Goal: Check status

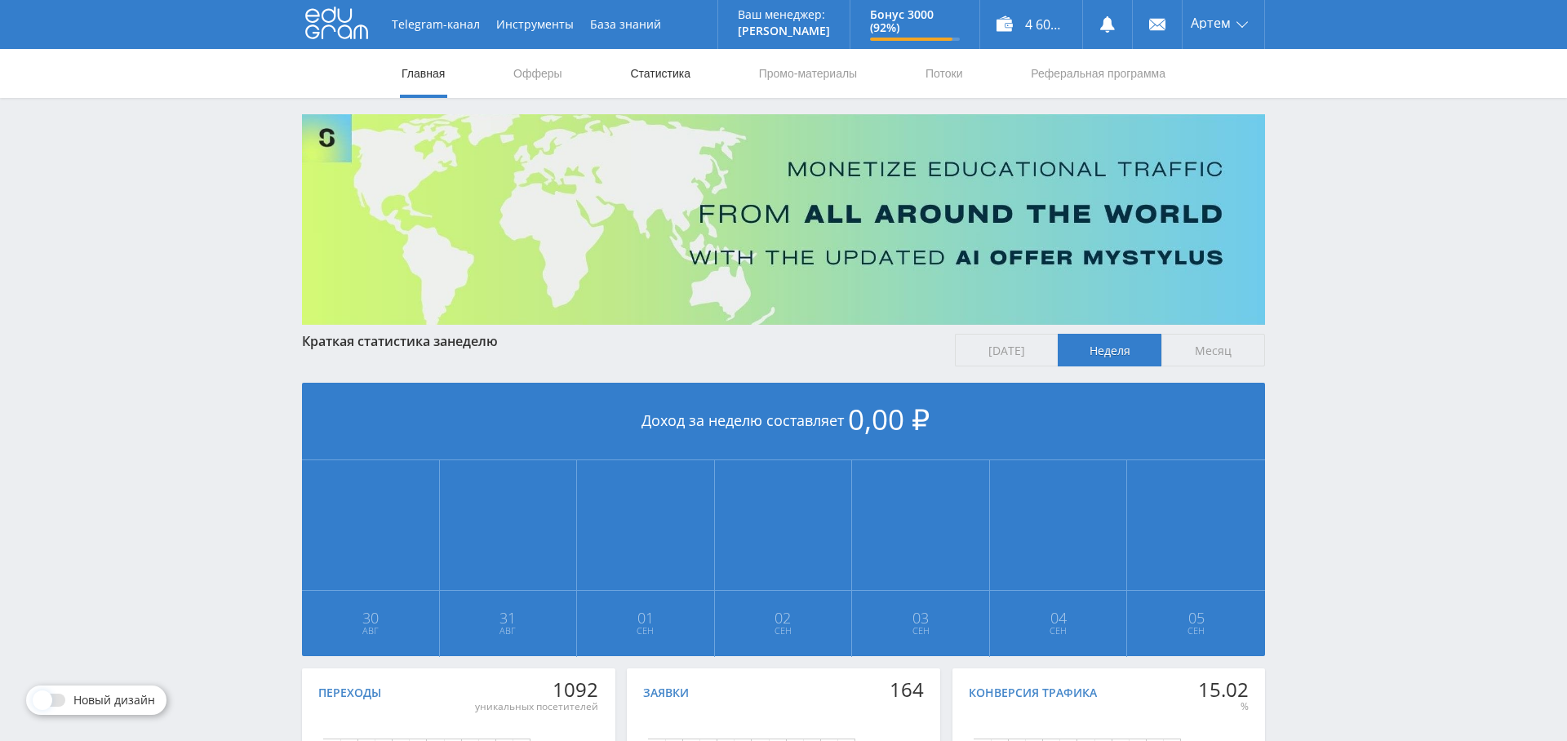
click at [660, 69] on link "Статистика" at bounding box center [660, 73] width 64 height 49
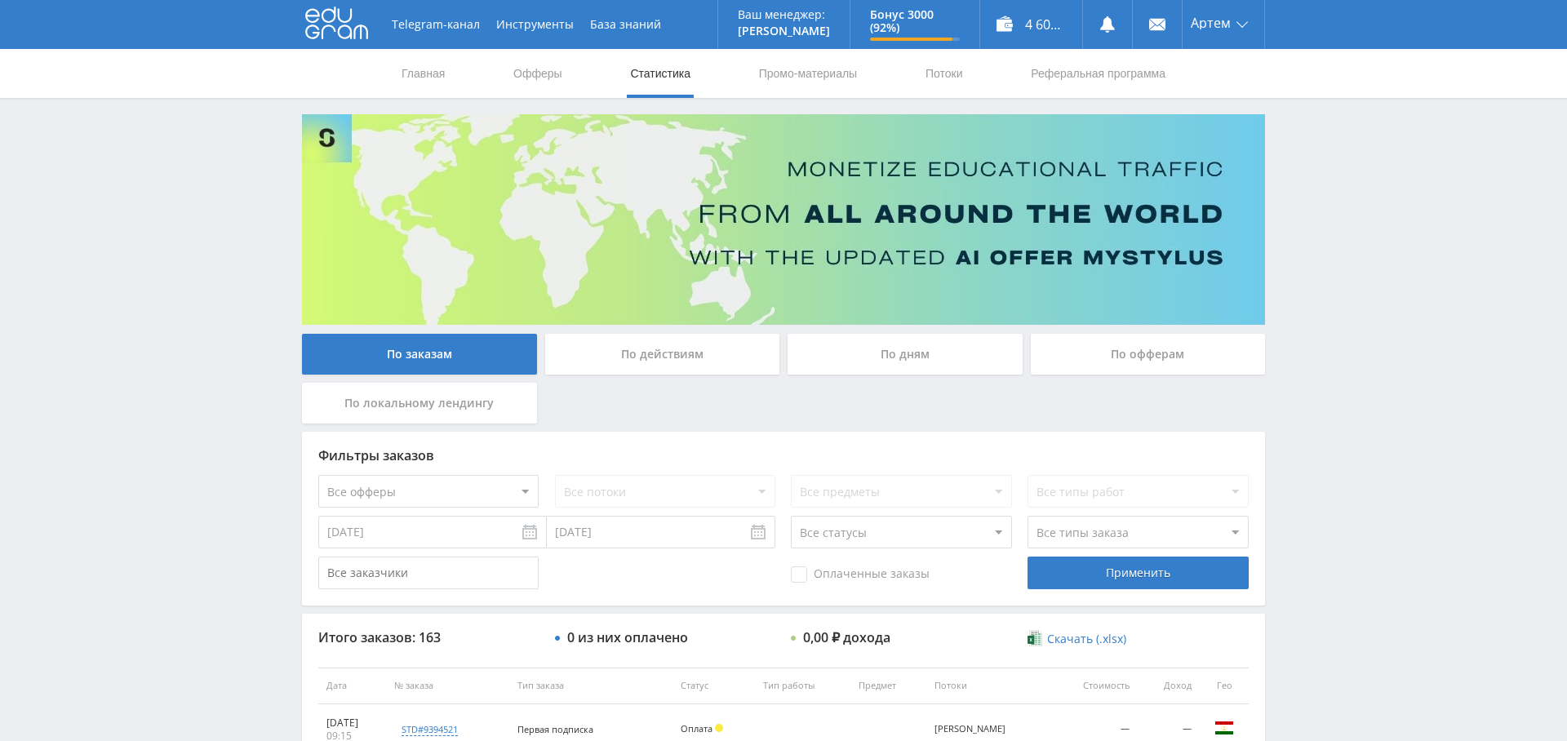
click at [905, 356] on div "По дням" at bounding box center [904, 354] width 235 height 41
click at [0, 0] on input "По дням" at bounding box center [0, 0] width 0 height 0
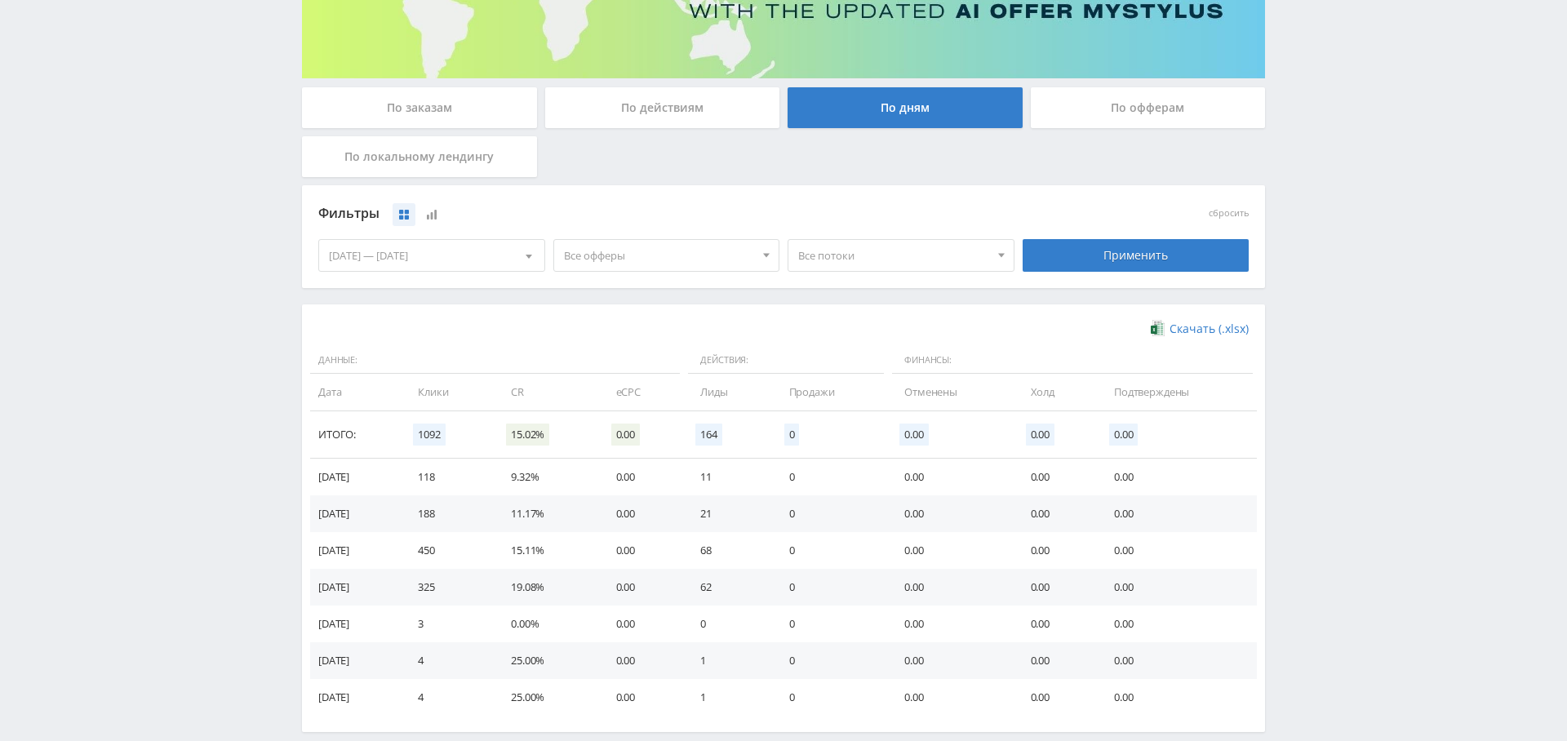
scroll to position [249, 0]
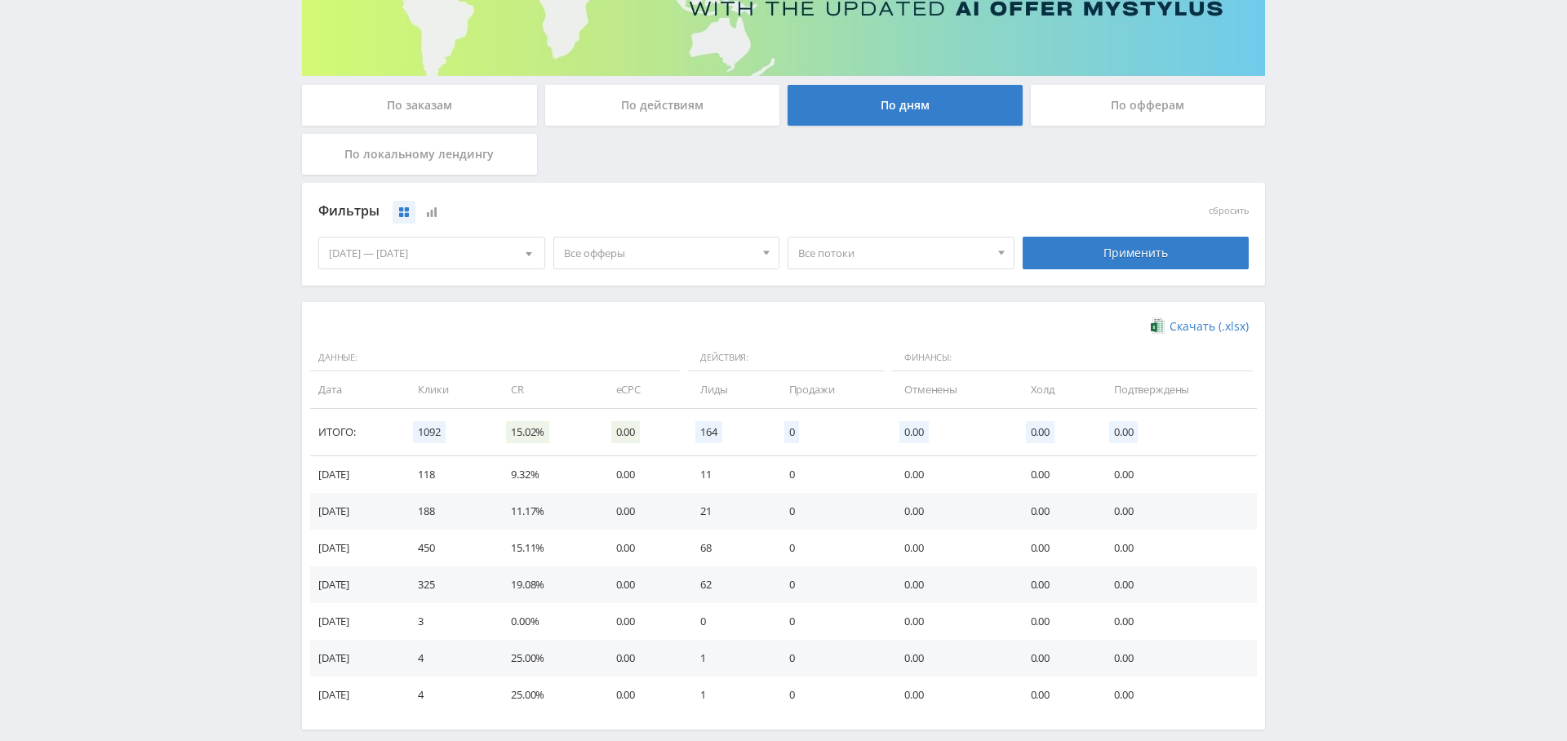
click at [675, 245] on span "Все офферы" at bounding box center [659, 252] width 191 height 31
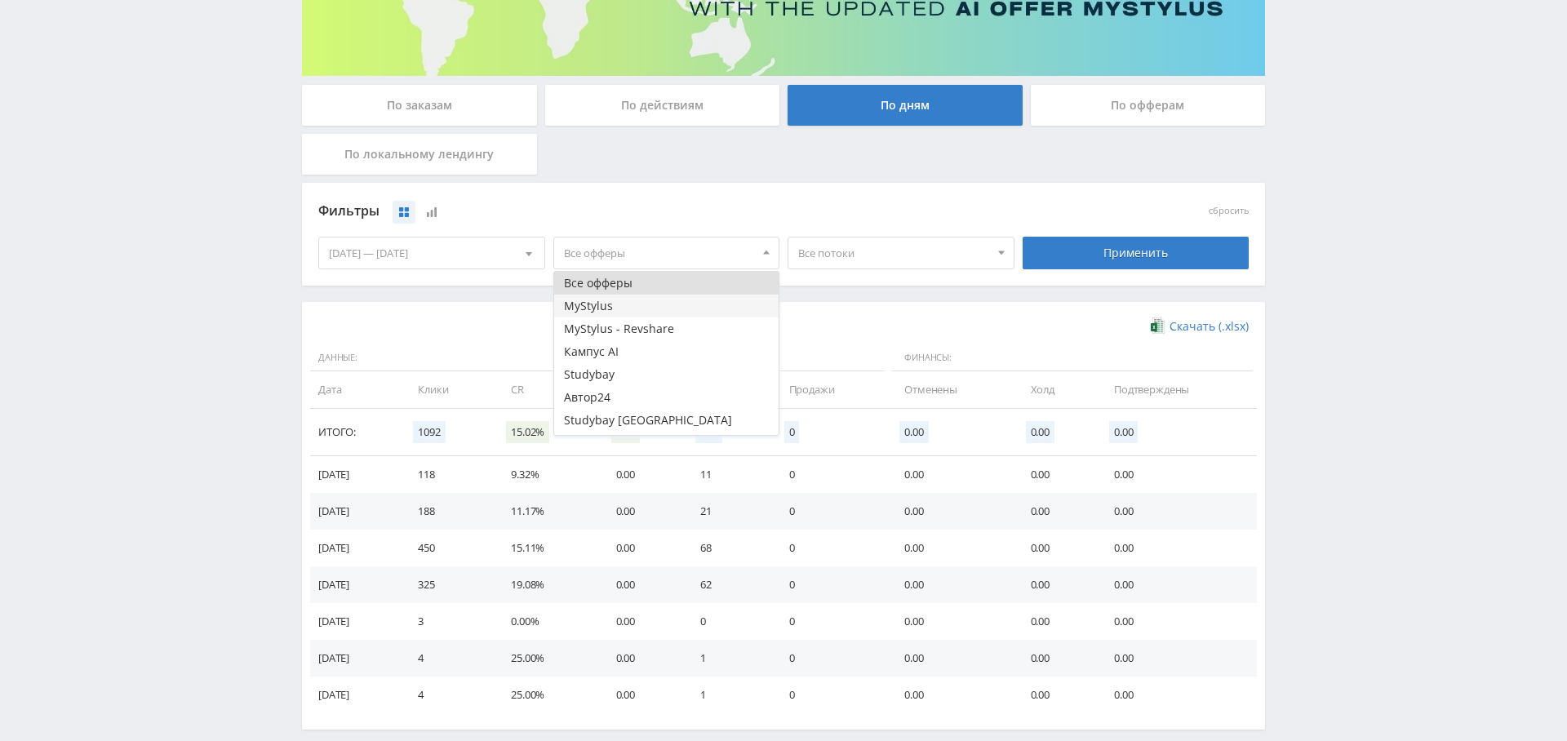
click at [640, 304] on button "MyStylus" at bounding box center [666, 306] width 225 height 23
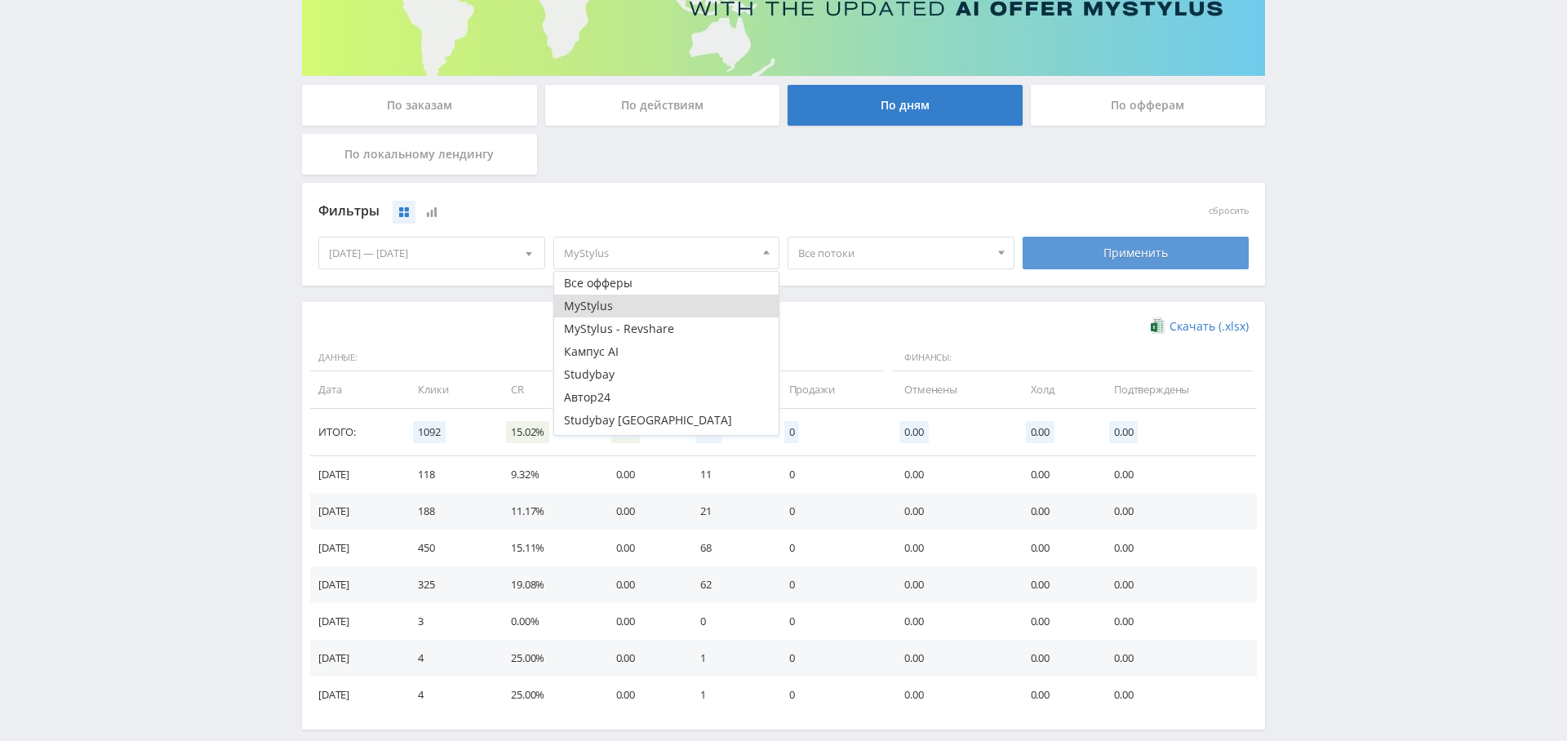
click at [1039, 246] on div "Применить" at bounding box center [1135, 253] width 227 height 33
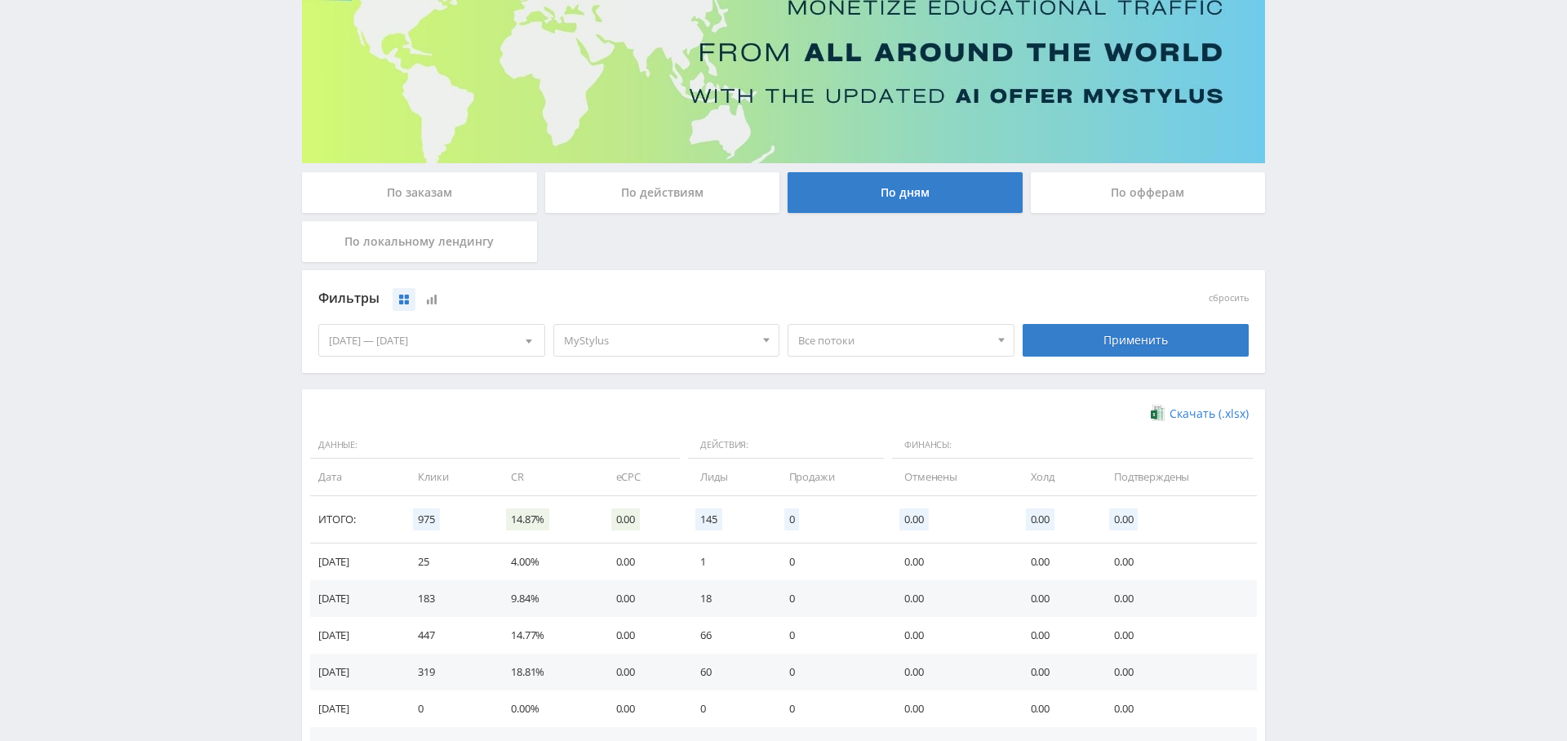
scroll to position [135, 0]
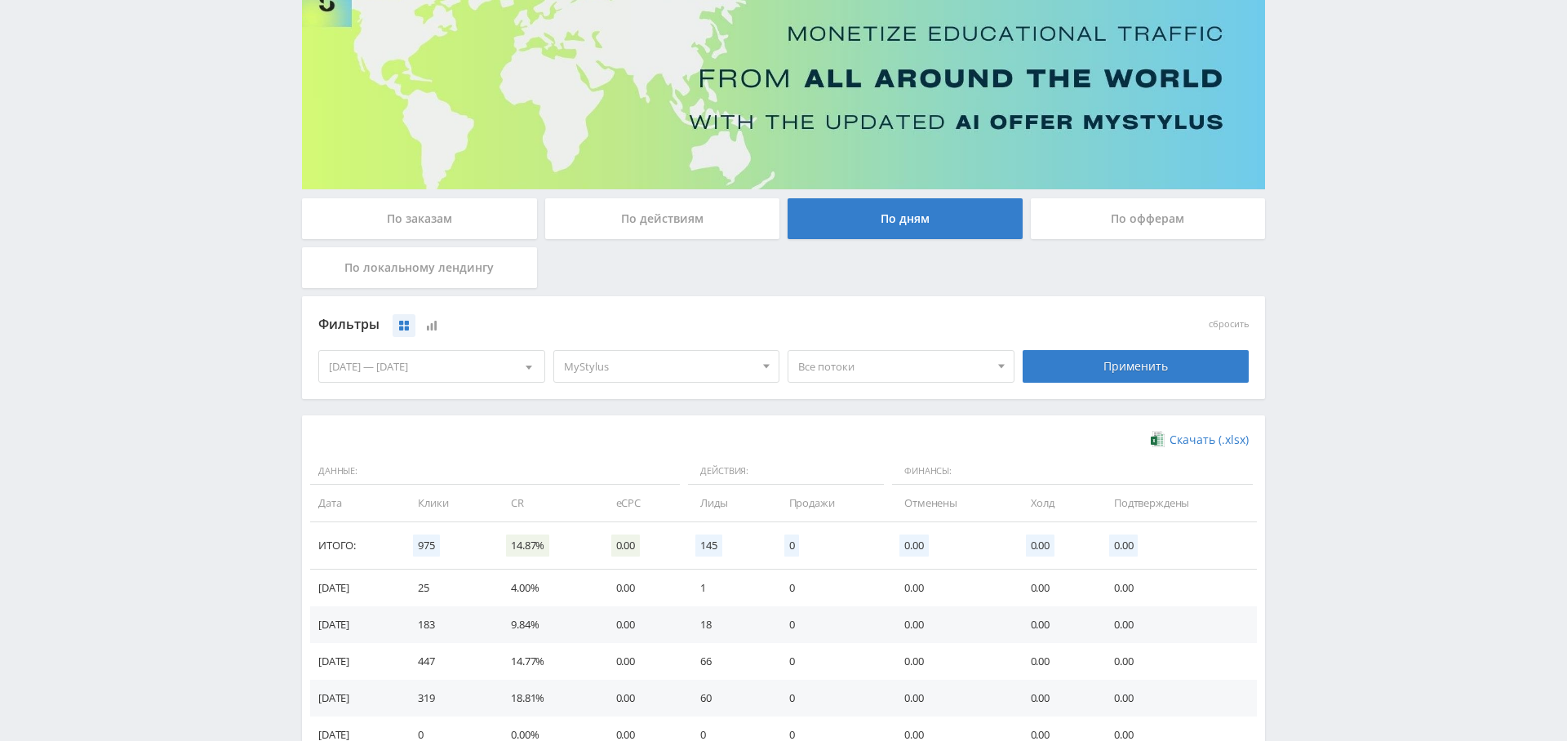
click at [672, 359] on span "MyStylus" at bounding box center [659, 366] width 191 height 31
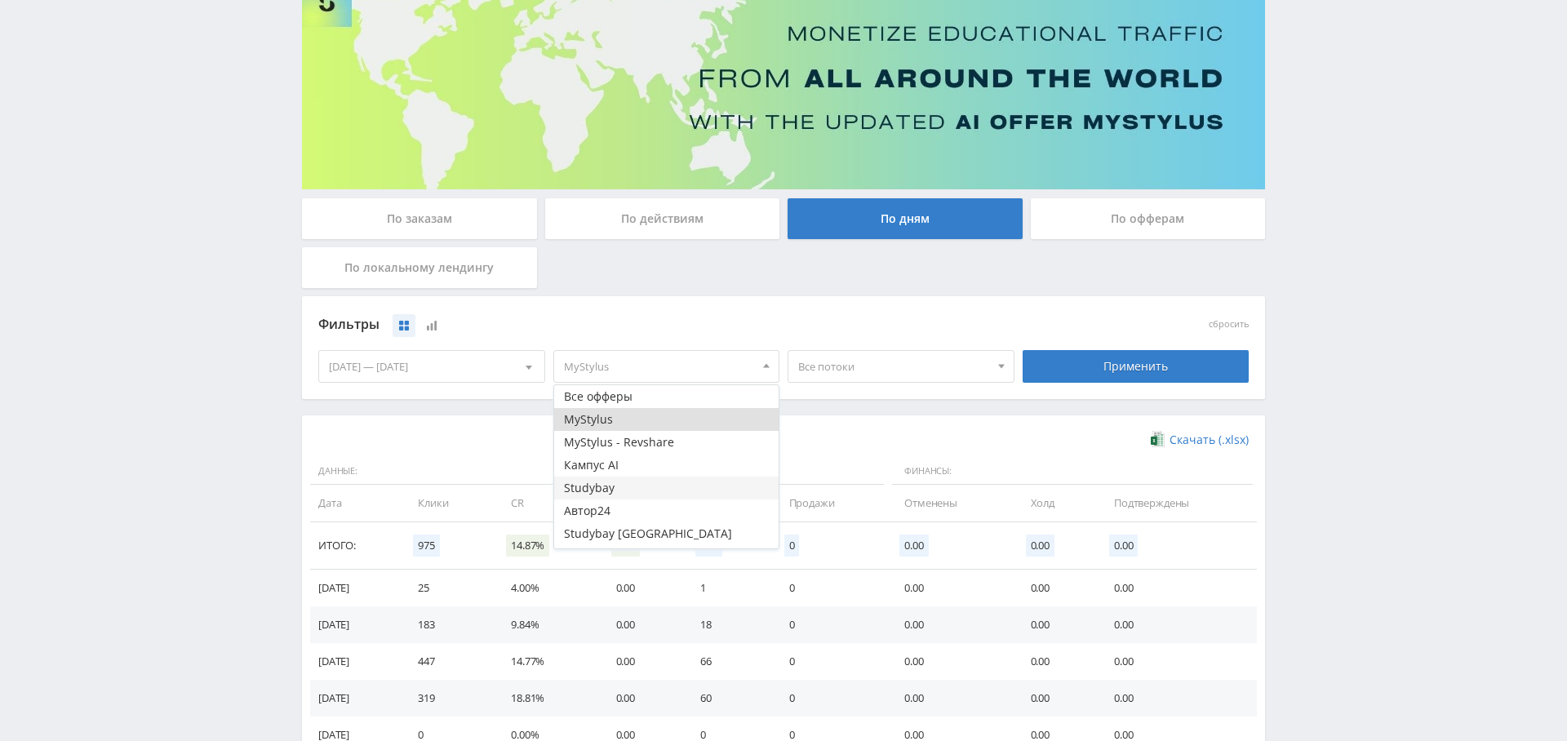
scroll to position [20, 0]
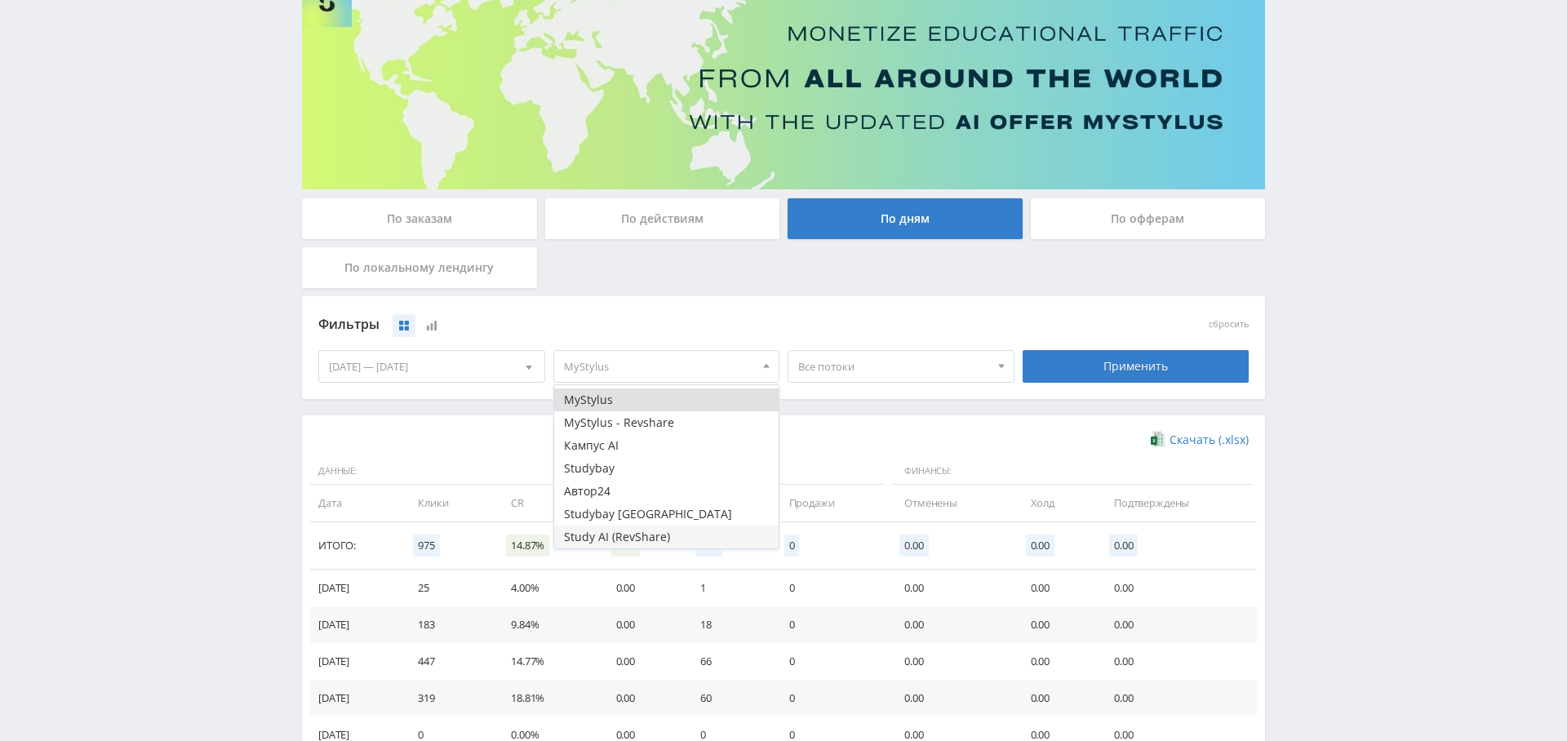
click at [652, 529] on button "Study AI (RevShare)" at bounding box center [666, 536] width 225 height 23
click at [639, 390] on button "MyStylus" at bounding box center [666, 399] width 225 height 23
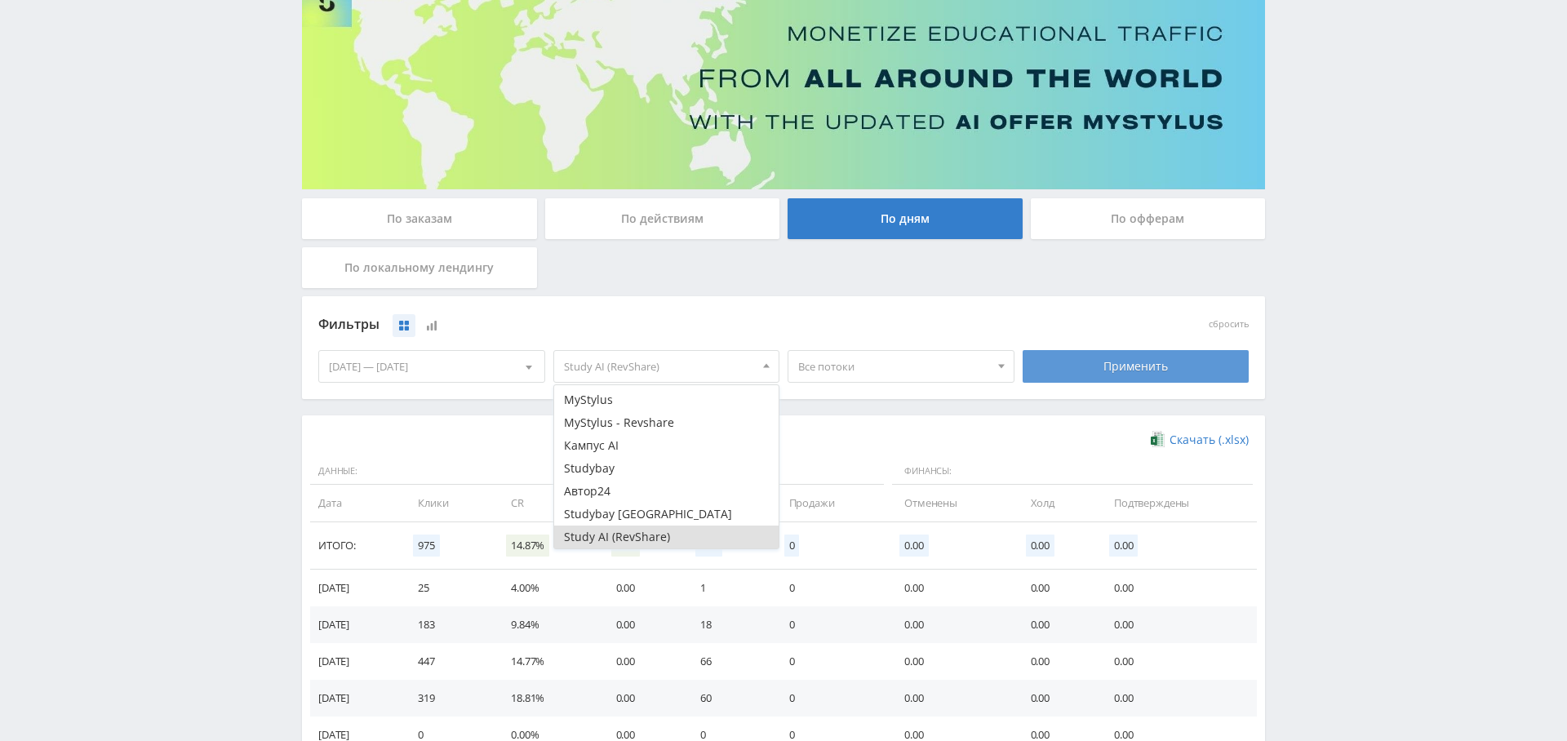
click at [1095, 364] on div "Применить" at bounding box center [1135, 366] width 227 height 33
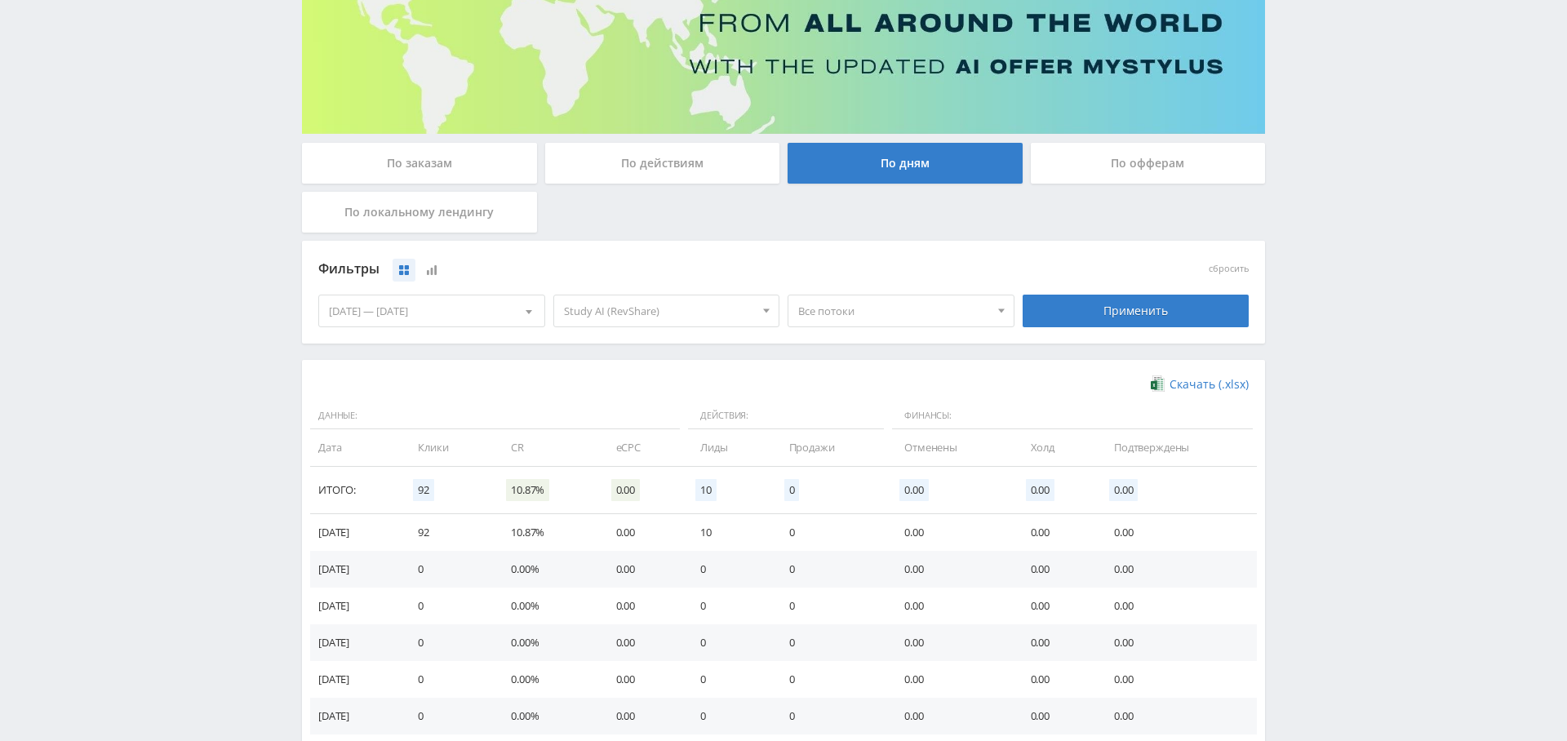
scroll to position [0, 0]
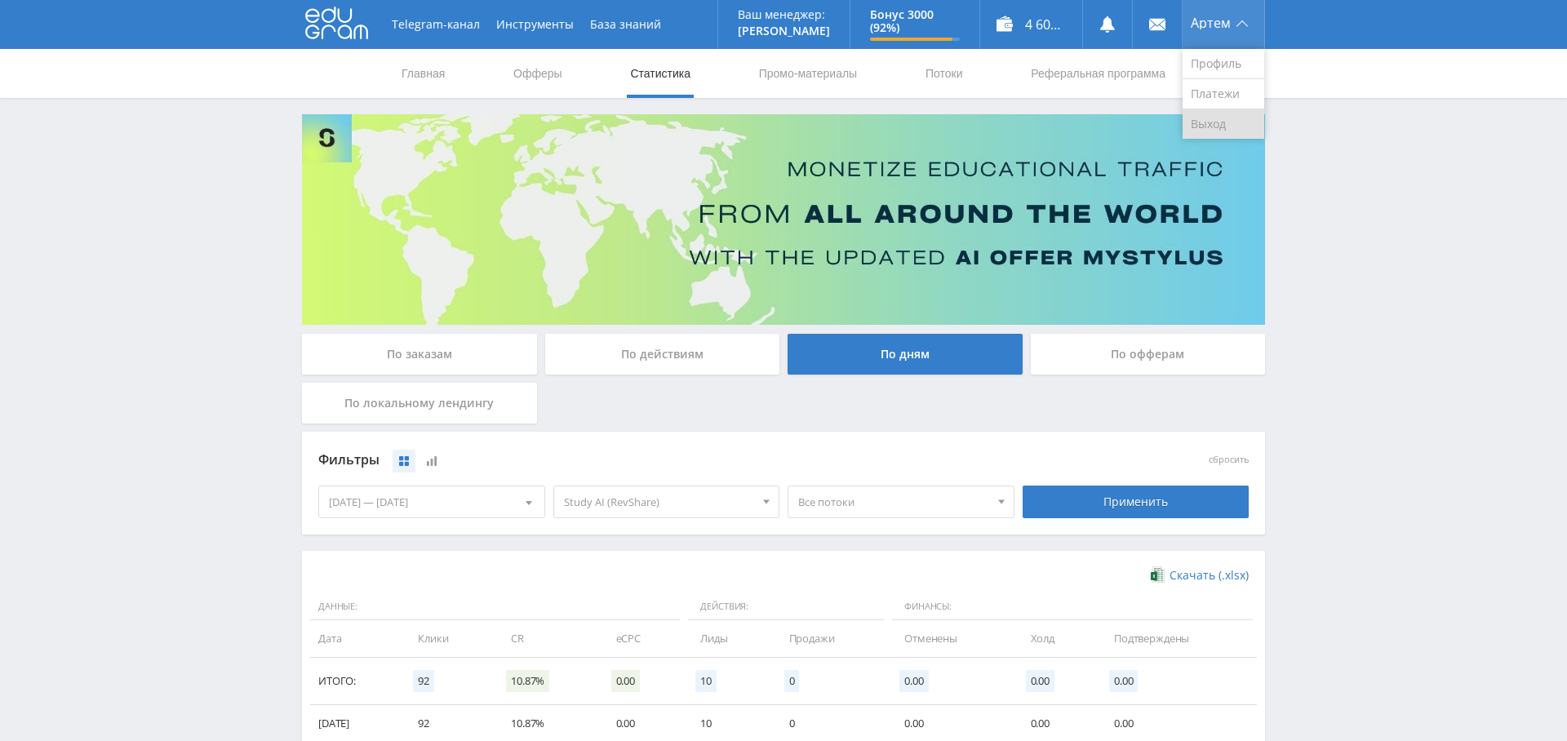
click at [1199, 119] on link "Выход" at bounding box center [1223, 123] width 82 height 29
